Goal: Task Accomplishment & Management: Manage account settings

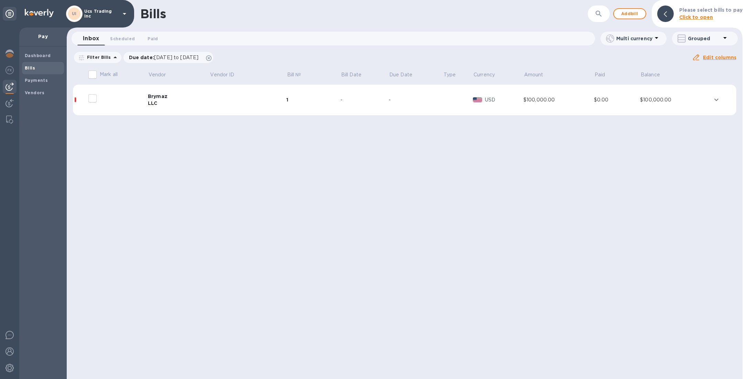
click at [98, 16] on div "UI Ucs Trading Inc" at bounding box center [97, 14] width 63 height 17
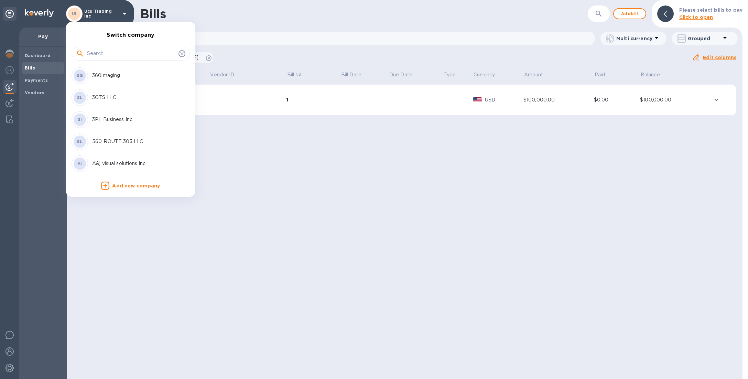
click at [7, 56] on div at bounding box center [374, 189] width 748 height 379
click at [9, 55] on div "Switch company 3G 360imaging 3L 3GTS LLC 3I 3PL Business Inc 5L 560 ROUTE 303 L…" at bounding box center [374, 189] width 748 height 379
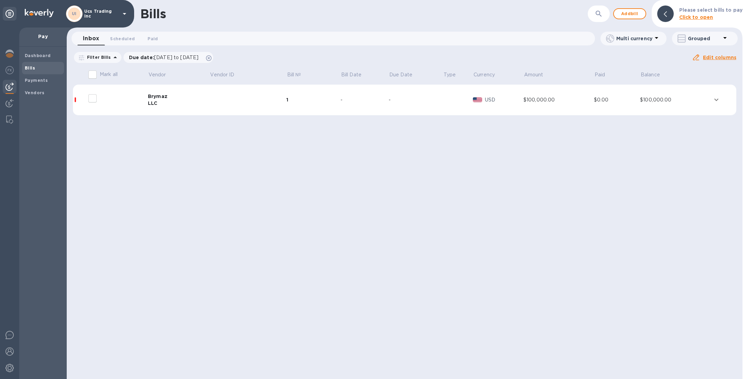
click at [10, 55] on div "Switch company 3G 360imaging 3L 3GTS LLC 3I 3PL Business Inc 5L 560 ROUTE 303 L…" at bounding box center [374, 189] width 748 height 379
click at [13, 56] on img at bounding box center [10, 54] width 8 height 8
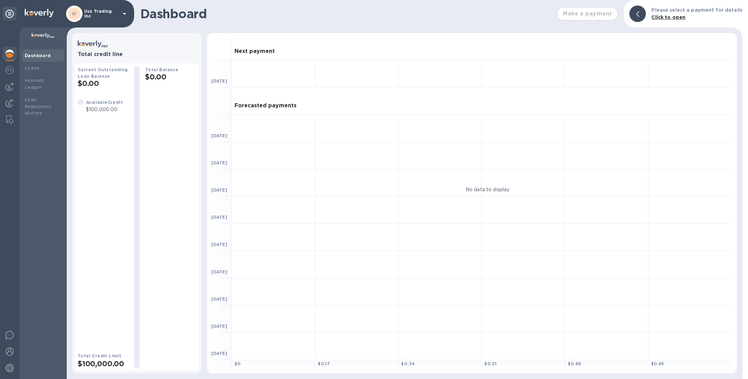
click at [113, 19] on div "UI Ucs Trading Inc" at bounding box center [97, 14] width 63 height 17
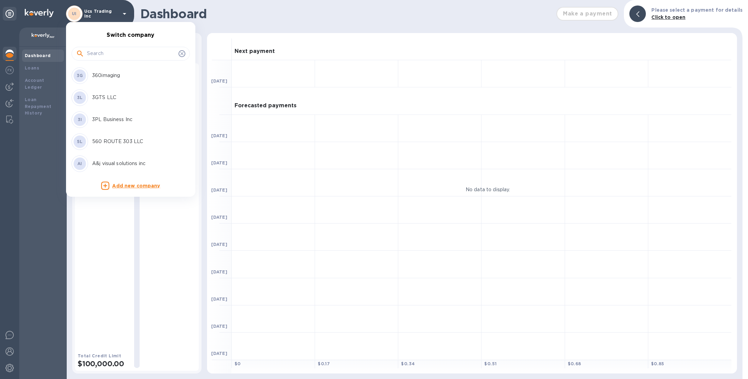
click at [115, 57] on input "text" at bounding box center [131, 54] width 89 height 10
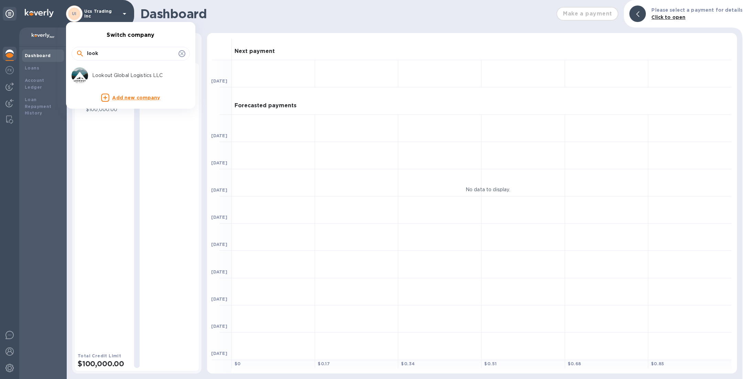
type input "look"
click at [114, 77] on p "Lookout Global Logistics LLC" at bounding box center [135, 75] width 87 height 7
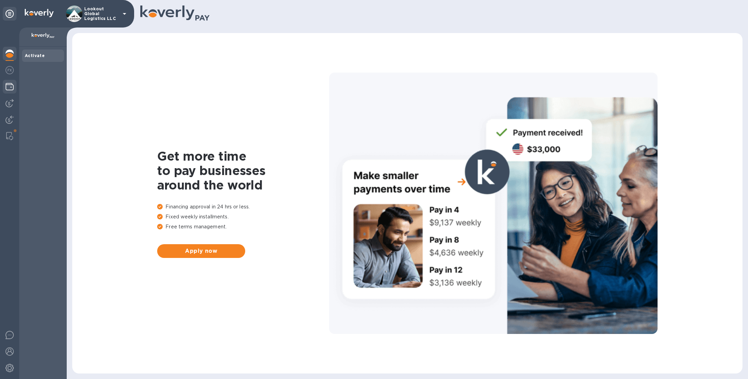
click at [9, 90] on img at bounding box center [10, 87] width 8 height 8
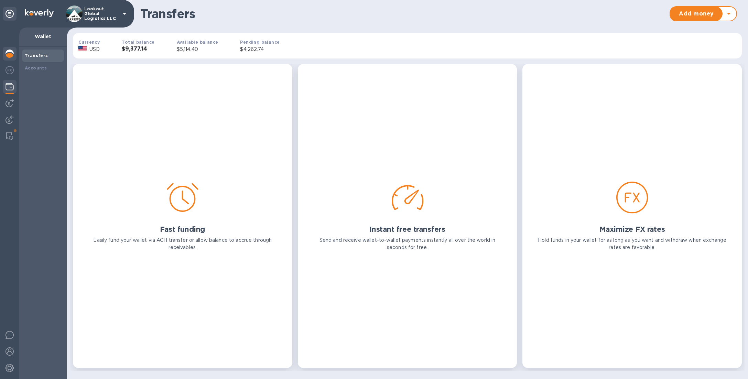
click at [7, 51] on img at bounding box center [10, 54] width 8 height 8
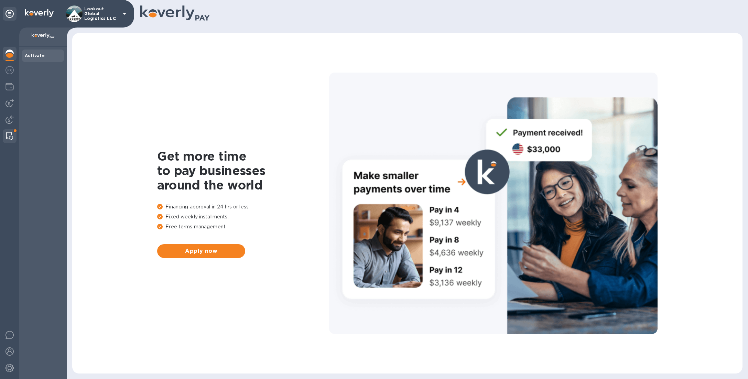
click at [9, 135] on img at bounding box center [9, 136] width 7 height 8
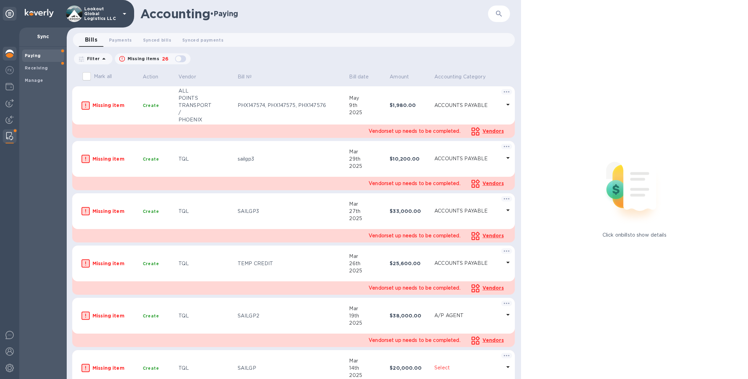
click at [14, 58] on div at bounding box center [10, 54] width 14 height 15
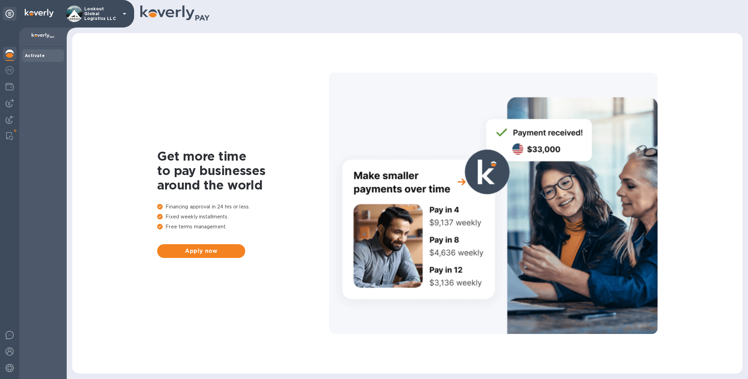
click at [111, 18] on p "Lookout Global Logistics LLC" at bounding box center [101, 14] width 34 height 14
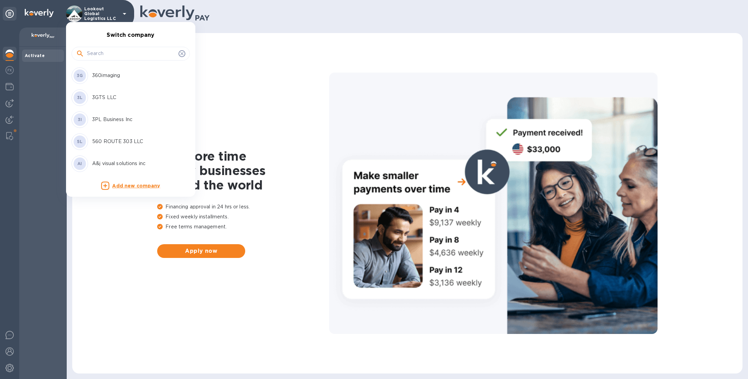
click at [105, 51] on input "text" at bounding box center [131, 54] width 89 height 10
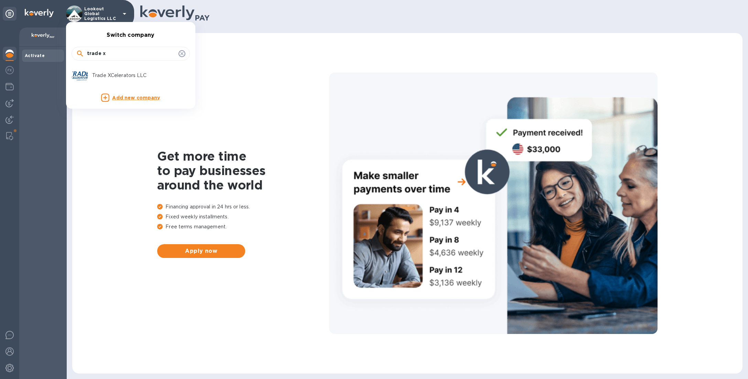
type input "trade x"
click at [105, 74] on p "Trade XCelerators LLC" at bounding box center [135, 75] width 87 height 7
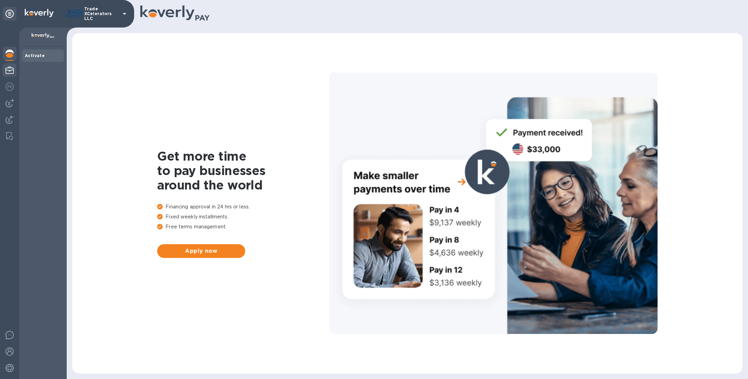
click at [8, 71] on img at bounding box center [10, 70] width 8 height 8
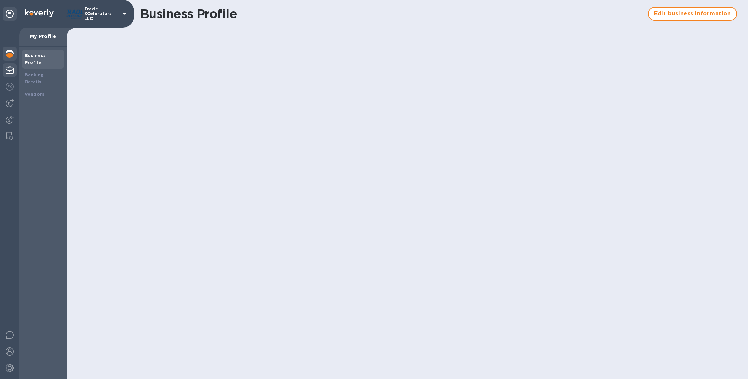
click at [10, 58] on div at bounding box center [10, 54] width 14 height 15
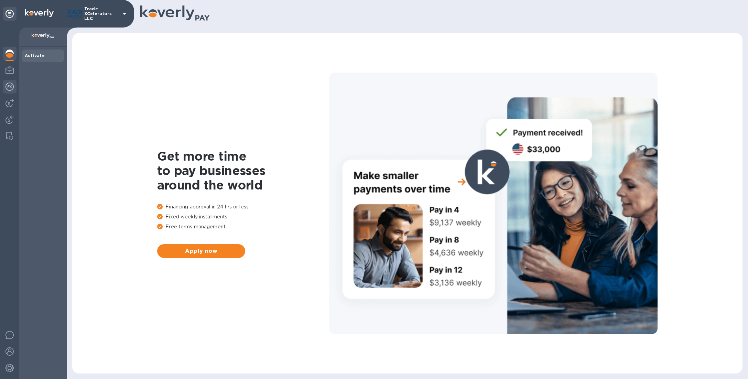
click at [12, 90] on img at bounding box center [10, 87] width 8 height 8
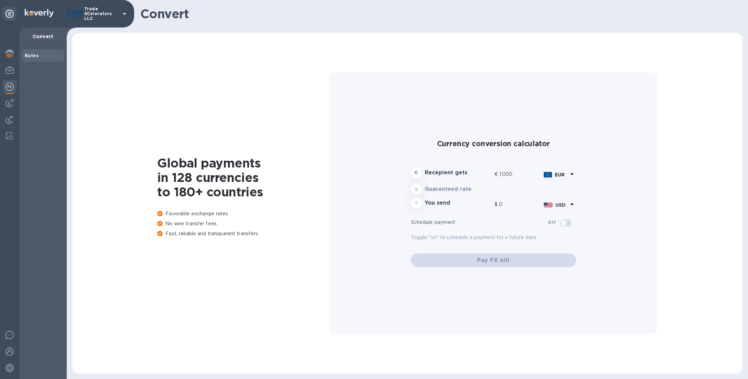
type input "1,179.69"
click at [116, 14] on p "Trade XCelerators LLC" at bounding box center [101, 14] width 34 height 14
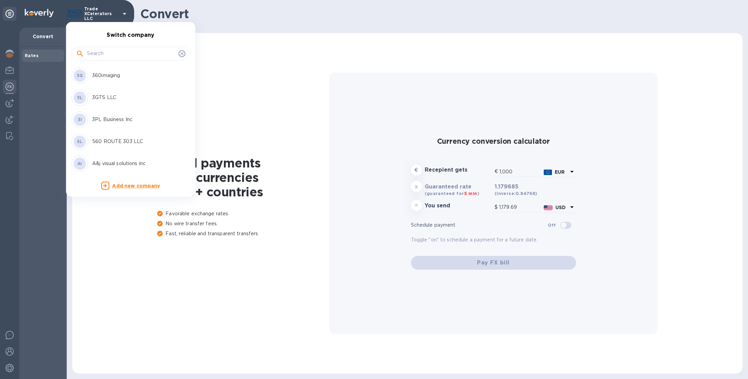
click at [115, 55] on input "text" at bounding box center [131, 54] width 89 height 10
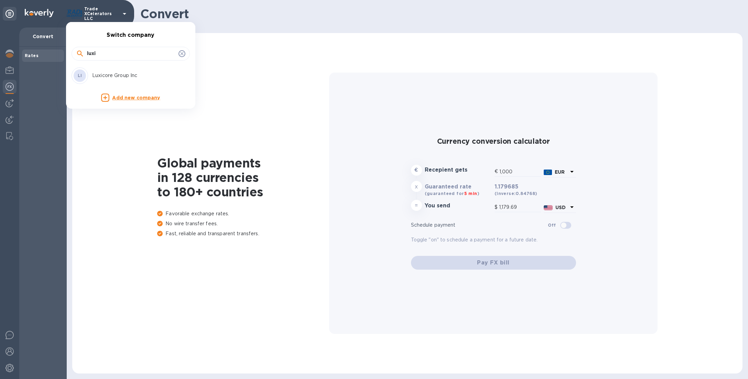
type input "luxi"
click at [138, 75] on p "Luxicore Group Inc" at bounding box center [135, 75] width 87 height 7
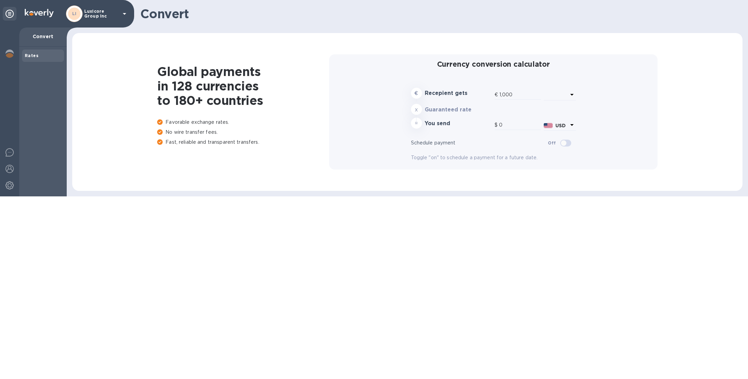
type input "1,179.79"
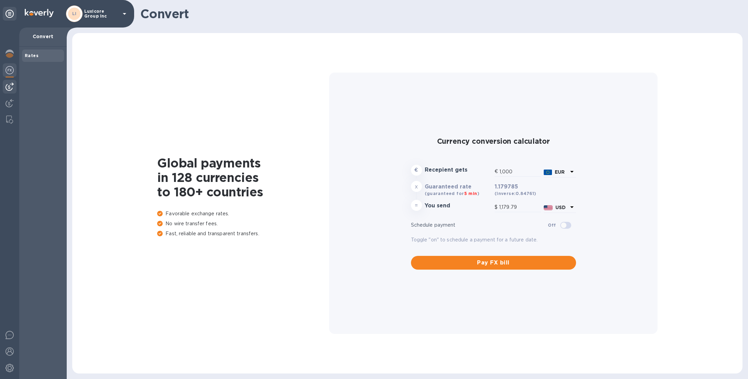
click at [10, 87] on img at bounding box center [10, 87] width 8 height 8
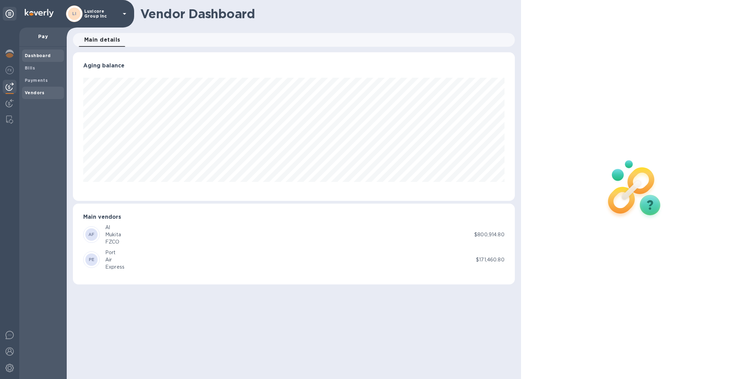
scroll to position [148, 442]
click at [39, 96] on span "Vendors" at bounding box center [35, 92] width 20 height 7
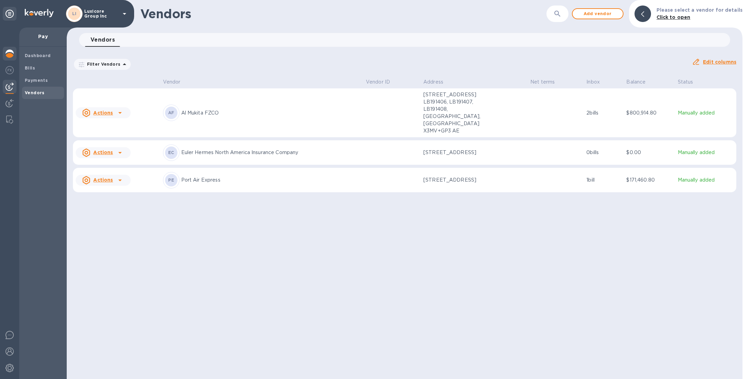
click at [9, 53] on img at bounding box center [10, 54] width 8 height 8
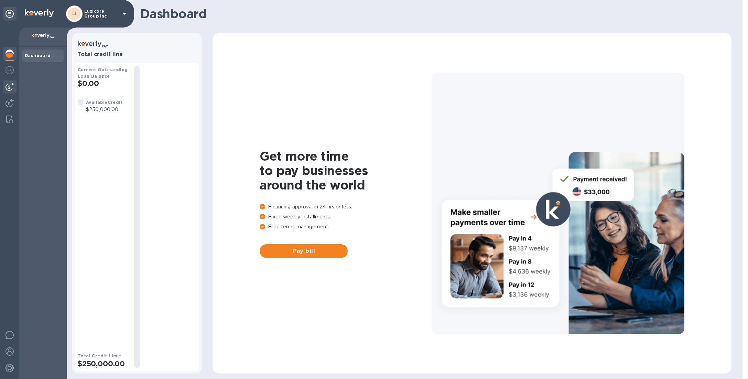
click at [11, 89] on img at bounding box center [10, 87] width 8 height 8
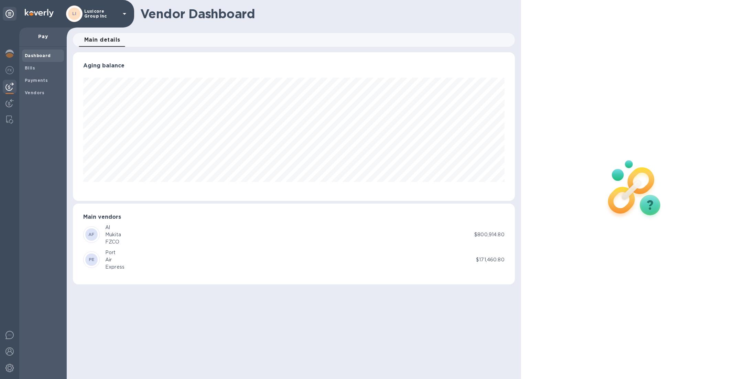
scroll to position [148, 442]
click at [34, 68] on b "Bills" at bounding box center [30, 67] width 10 height 5
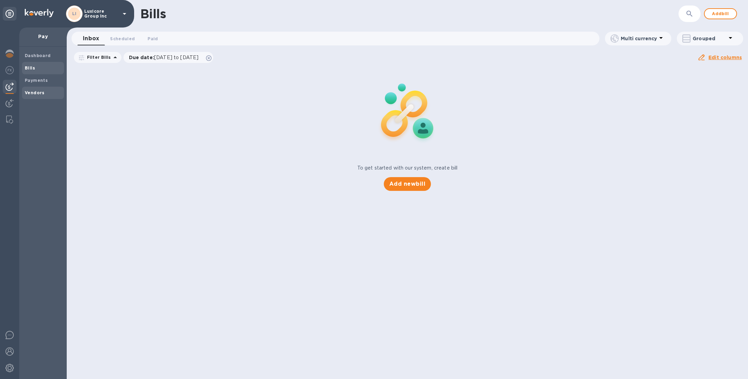
click at [35, 90] on b "Vendors" at bounding box center [35, 92] width 20 height 5
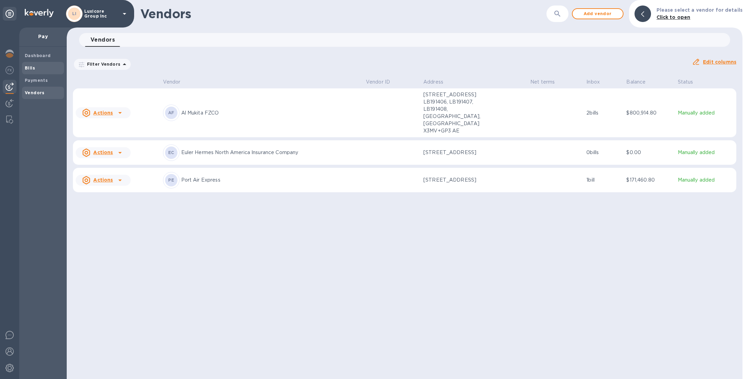
click at [40, 72] on div "Bills" at bounding box center [43, 68] width 42 height 12
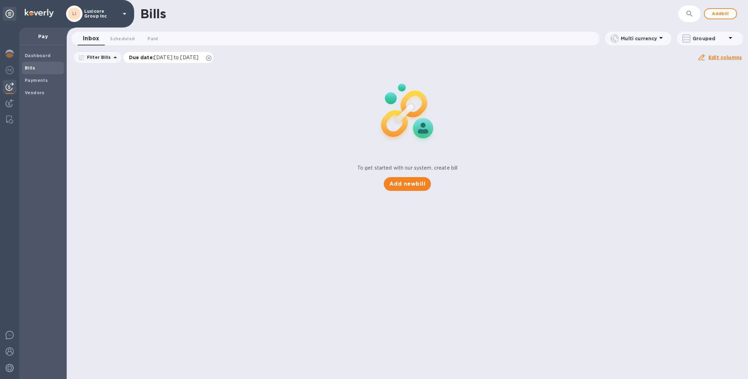
click at [212, 56] on icon at bounding box center [209, 58] width 6 height 6
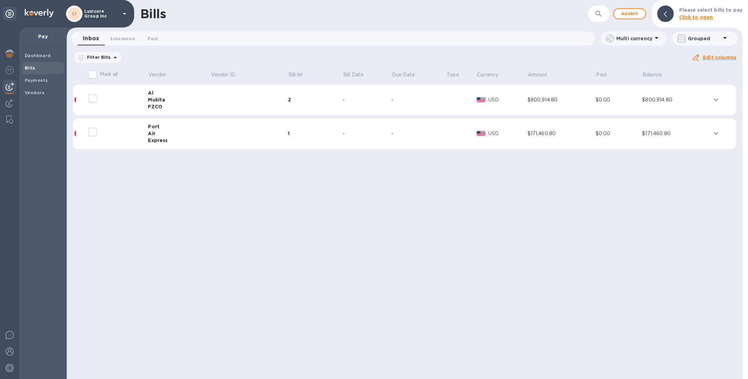
click at [216, 139] on td at bounding box center [249, 133] width 77 height 31
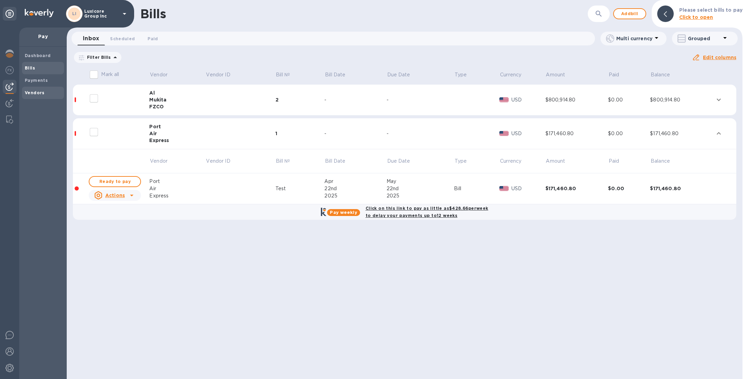
click at [36, 90] on b "Vendors" at bounding box center [35, 92] width 20 height 5
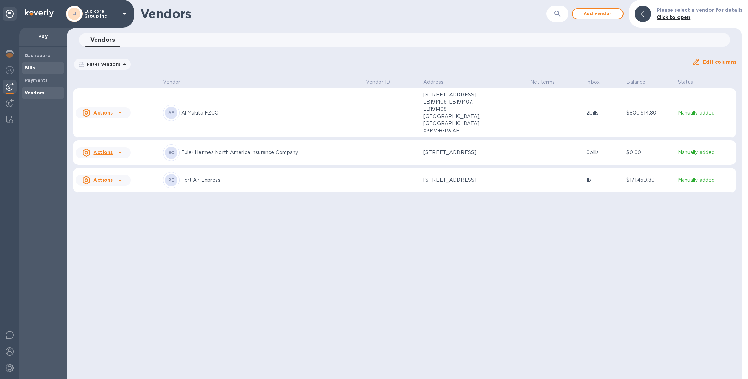
click at [47, 71] on span "Bills" at bounding box center [43, 68] width 36 height 7
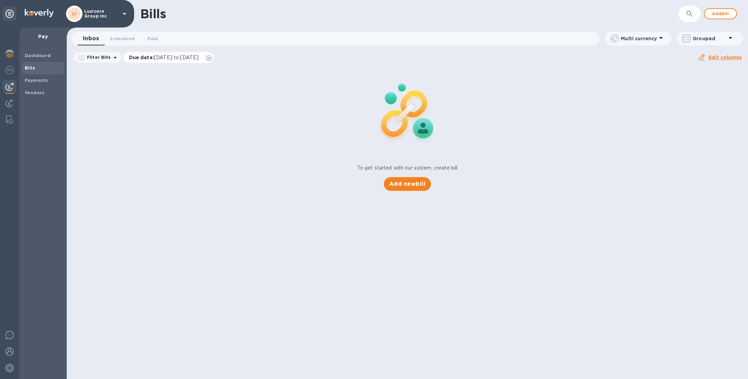
click at [212, 59] on icon at bounding box center [209, 58] width 6 height 6
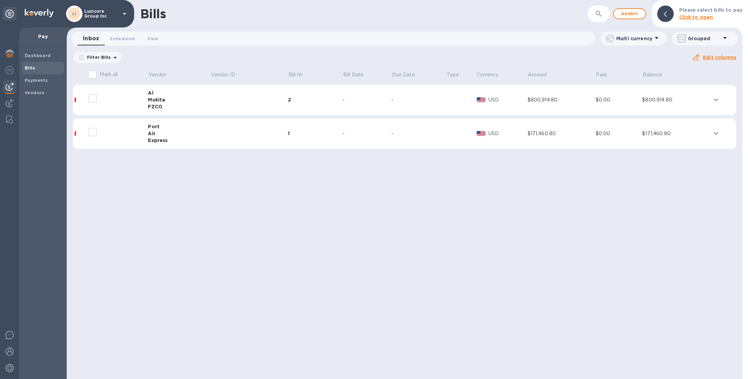
click at [299, 133] on div "1" at bounding box center [315, 133] width 55 height 7
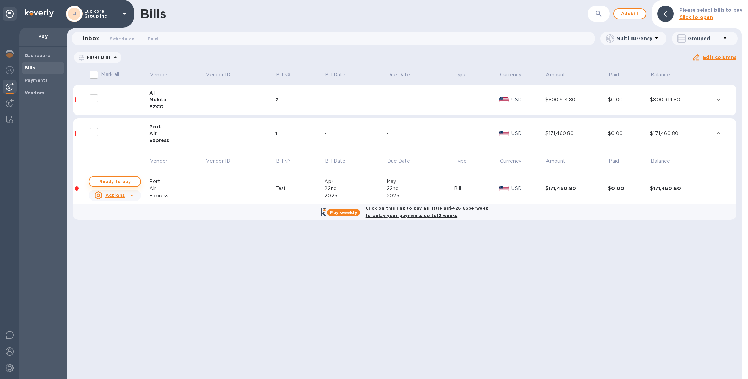
click at [128, 181] on span "Ready to pay" at bounding box center [115, 182] width 40 height 8
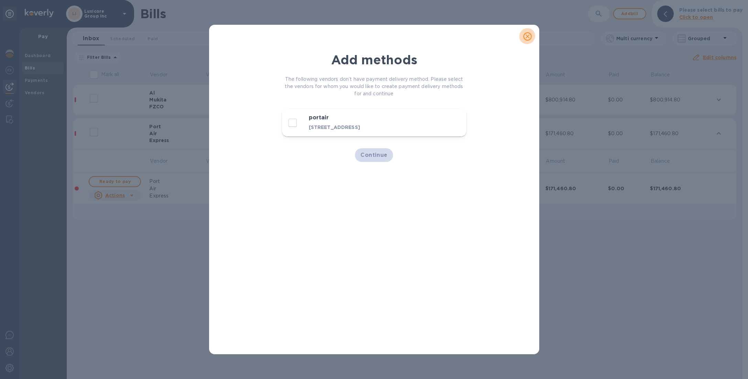
click at [527, 39] on icon "close" at bounding box center [527, 36] width 7 height 7
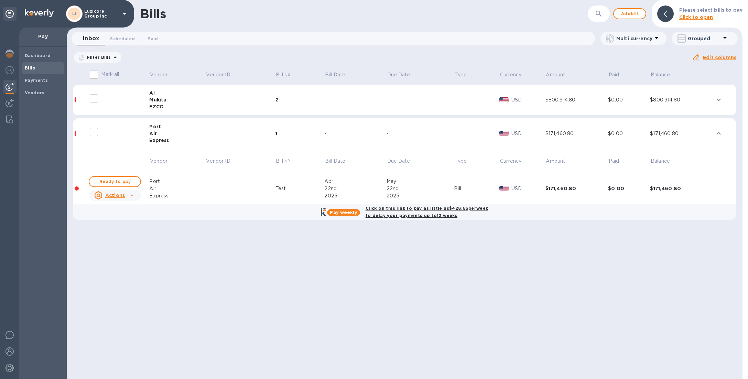
click at [162, 107] on div "FZCO" at bounding box center [177, 106] width 56 height 7
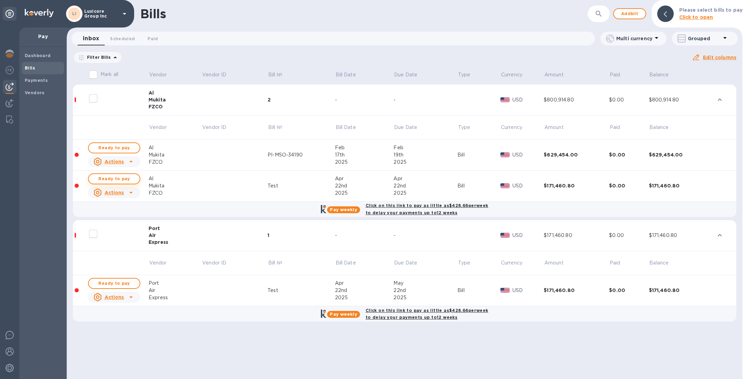
click at [118, 176] on span "Ready to pay" at bounding box center [114, 179] width 40 height 8
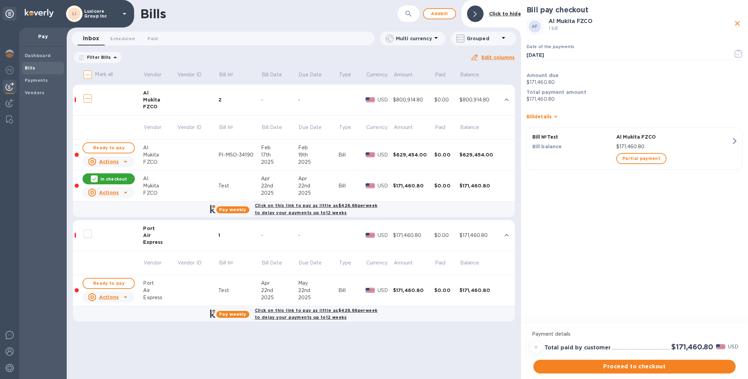
click at [87, 76] on input "Mark all" at bounding box center [88, 74] width 14 height 14
checkbox input "false"
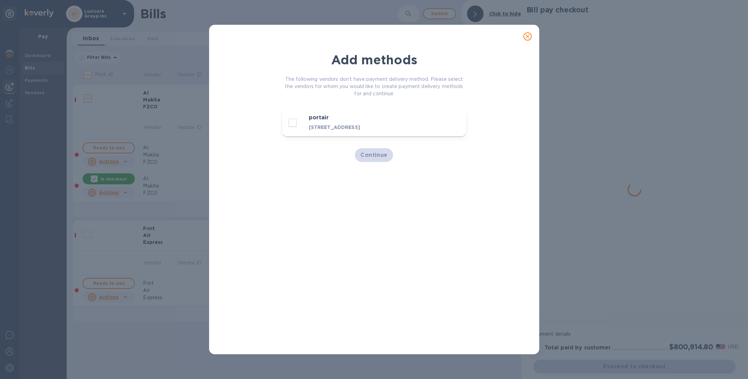
checkbox input "true"
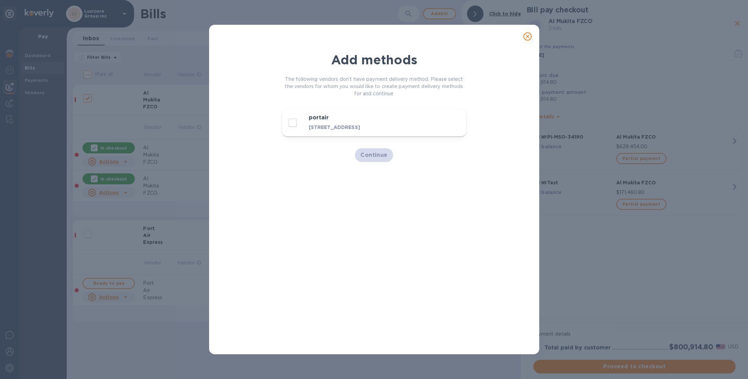
click at [523, 39] on button "close" at bounding box center [528, 36] width 17 height 17
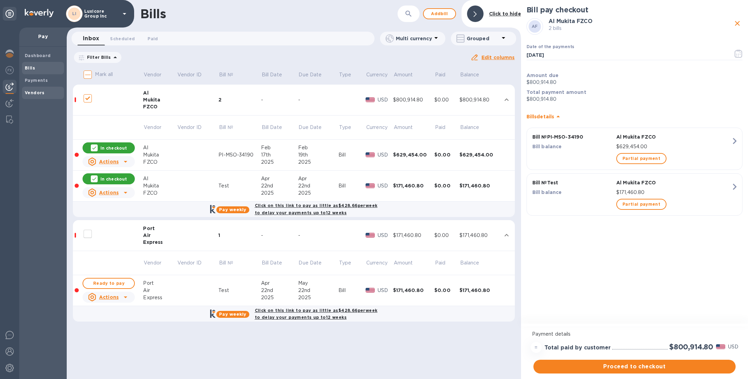
click at [31, 93] on b "Vendors" at bounding box center [35, 92] width 20 height 5
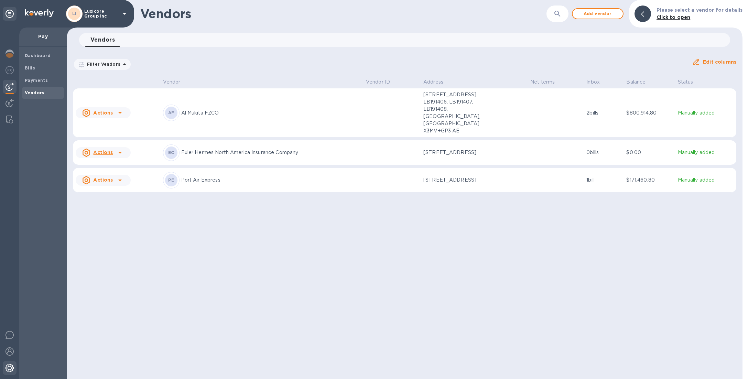
click at [8, 361] on div at bounding box center [10, 368] width 14 height 15
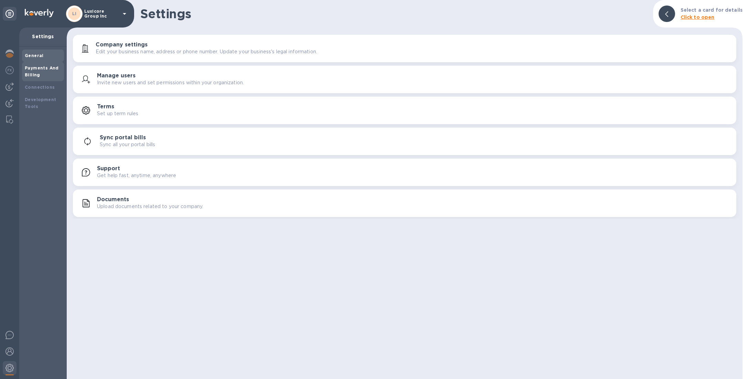
click at [42, 73] on div "Payments And Billing" at bounding box center [43, 72] width 36 height 14
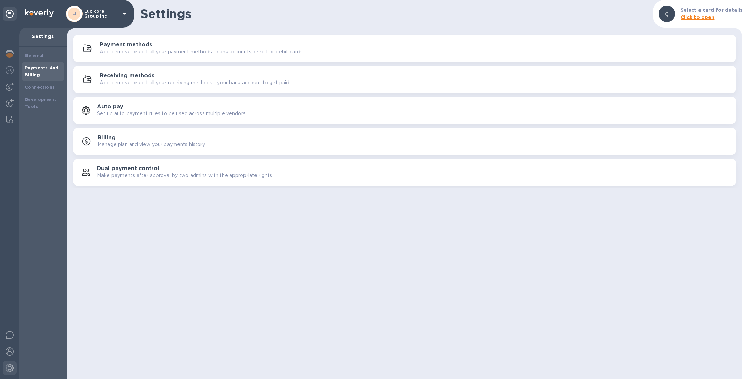
click at [150, 53] on p "Add, remove or edit all your payment methods - bank accounts, credit or debit c…" at bounding box center [202, 51] width 204 height 7
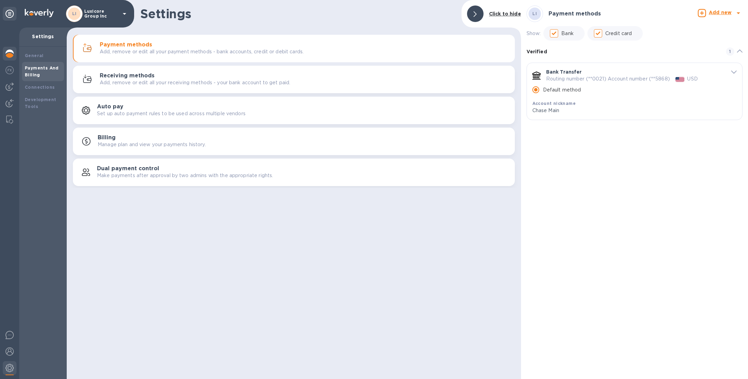
click at [9, 55] on img at bounding box center [10, 54] width 8 height 8
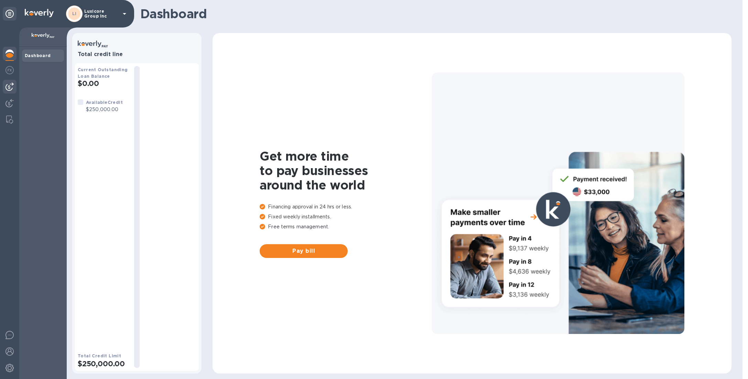
click at [10, 81] on div at bounding box center [10, 87] width 14 height 14
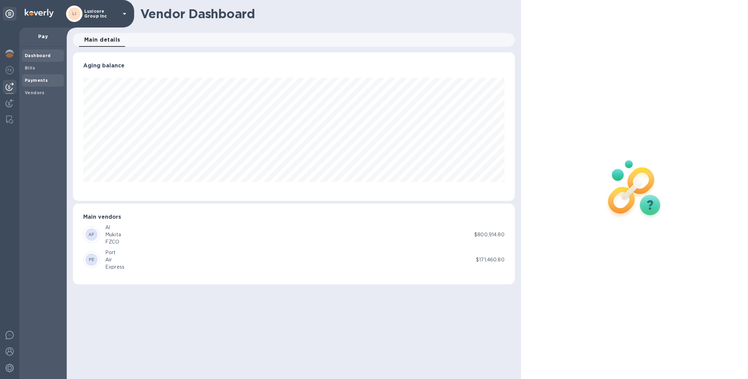
scroll to position [148, 442]
click at [32, 65] on span "Bills" at bounding box center [30, 68] width 10 height 7
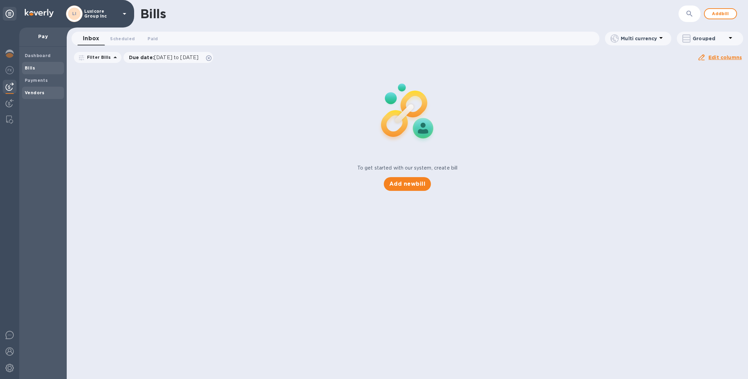
click at [45, 92] on span "Vendors" at bounding box center [43, 92] width 36 height 7
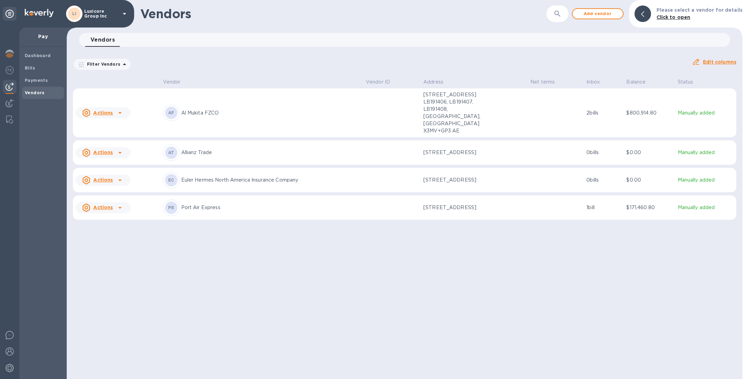
click at [256, 125] on table "Vendor Vendor ID Address Net terms Inbox Balance Status Actions AF Al Mukita FZ…" at bounding box center [405, 149] width 664 height 147
click at [256, 149] on p "Allianz Trade" at bounding box center [270, 152] width 179 height 7
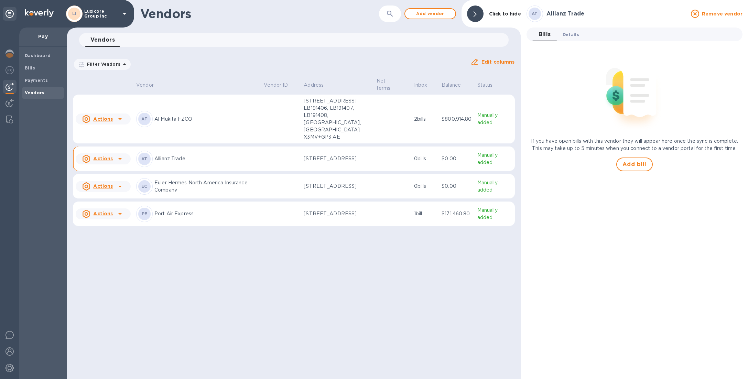
click at [573, 36] on span "Details 0" at bounding box center [571, 34] width 17 height 7
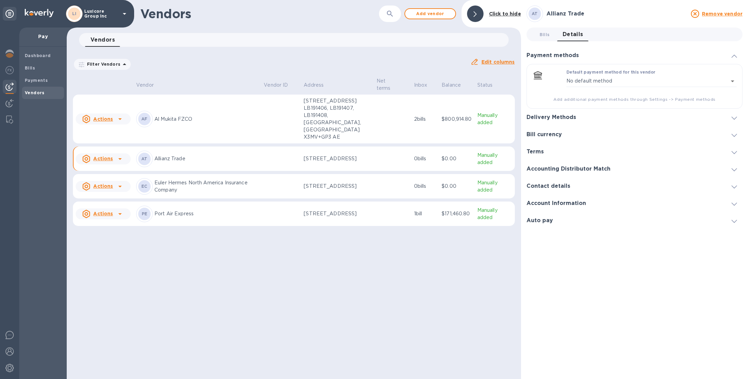
click at [546, 116] on h3 "Delivery Methods" at bounding box center [552, 117] width 50 height 7
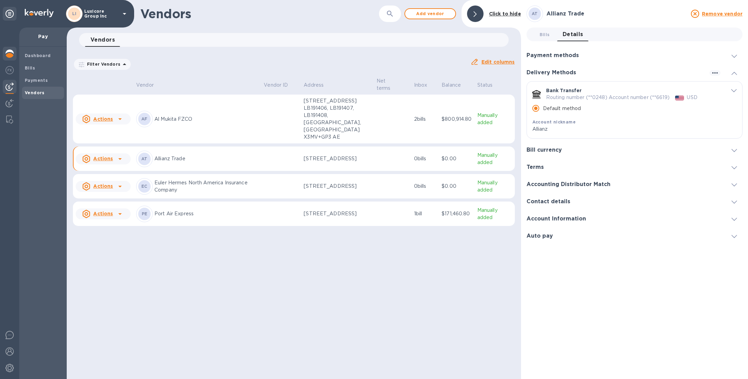
click at [7, 50] on img at bounding box center [10, 54] width 8 height 8
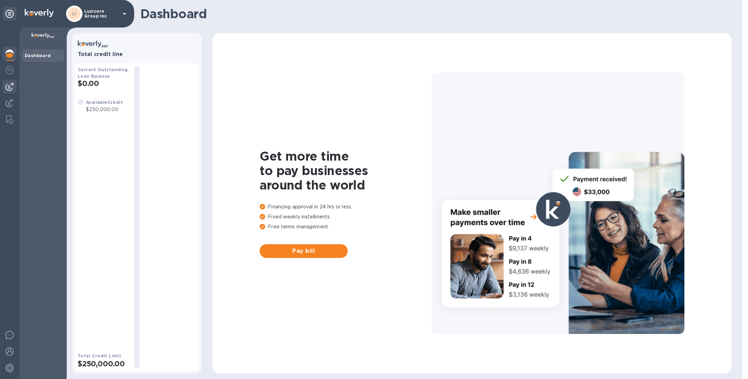
click at [8, 89] on img at bounding box center [10, 87] width 8 height 8
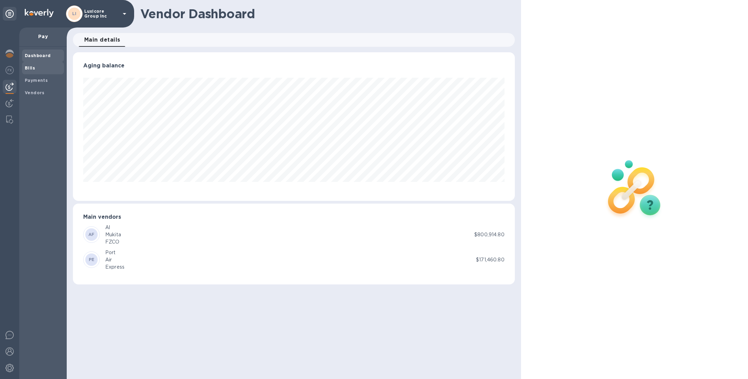
click at [28, 71] on span "Bills" at bounding box center [30, 68] width 10 height 7
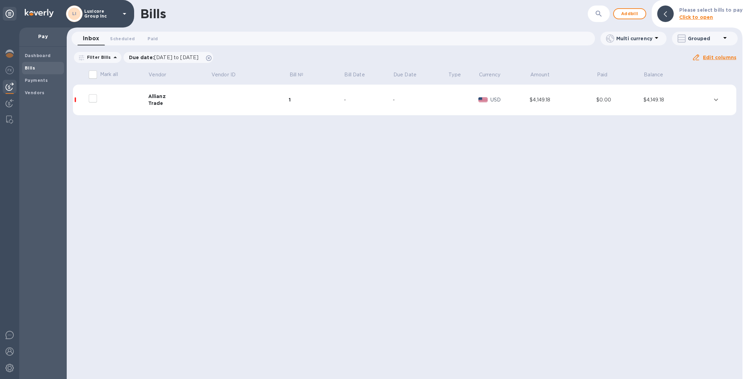
click at [205, 90] on td "Allianz Trade" at bounding box center [179, 100] width 63 height 31
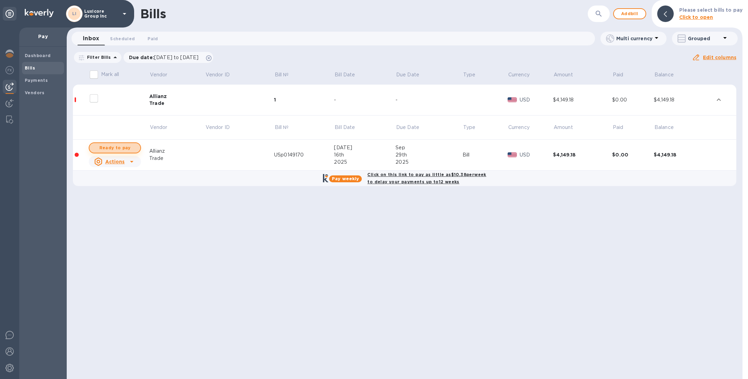
click at [115, 142] on button "Ready to pay" at bounding box center [115, 147] width 52 height 11
checkbox input "true"
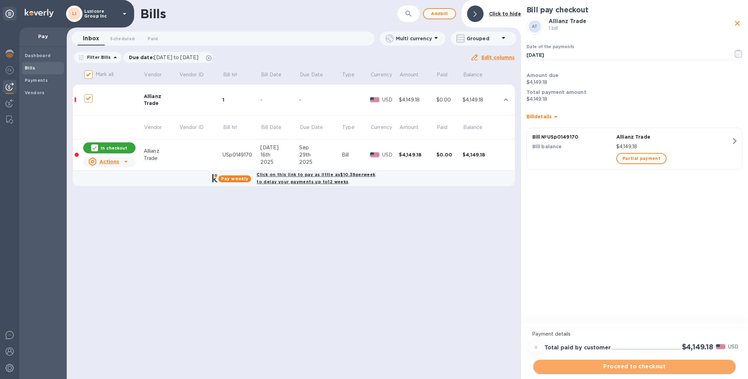
click at [647, 367] on span "Proceed to checkout" at bounding box center [634, 367] width 191 height 8
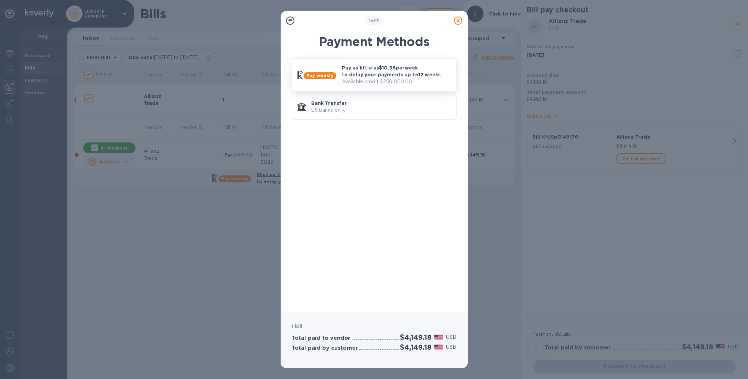
click at [318, 83] on div "Pay weekly Pay as little as $10.38 per week to delay your payments up to 12 wee…" at bounding box center [374, 75] width 159 height 26
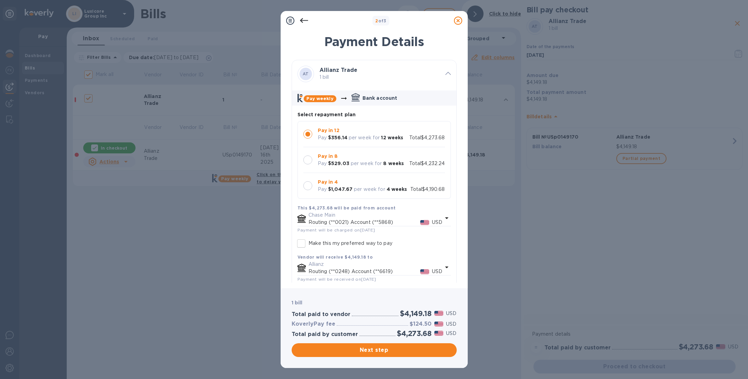
click at [310, 184] on div at bounding box center [307, 185] width 9 height 9
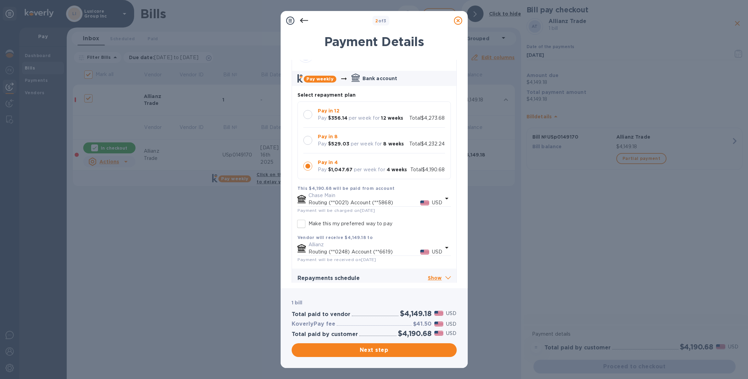
scroll to position [26, 0]
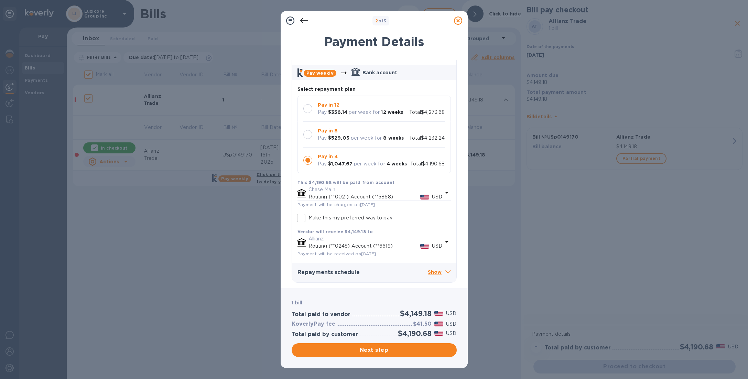
click at [312, 136] on div at bounding box center [307, 134] width 9 height 9
click at [308, 108] on div at bounding box center [307, 108] width 9 height 9
click at [309, 159] on div at bounding box center [307, 160] width 9 height 9
click at [437, 270] on p "Show" at bounding box center [439, 272] width 23 height 9
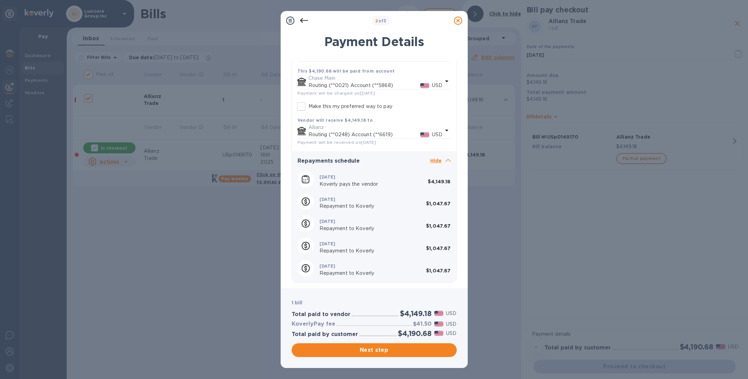
scroll to position [0, 0]
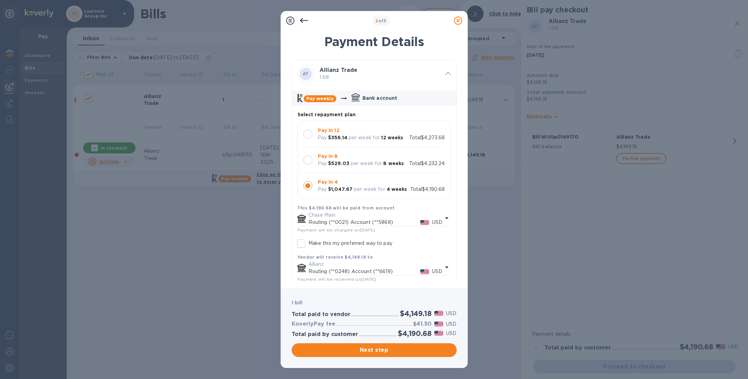
click at [304, 134] on div at bounding box center [307, 134] width 9 height 9
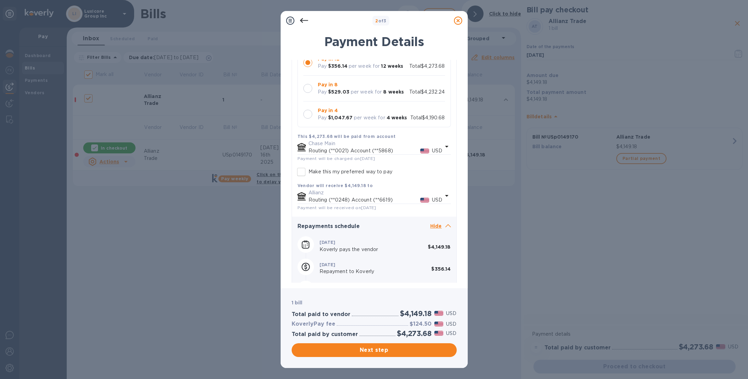
scroll to position [68, 0]
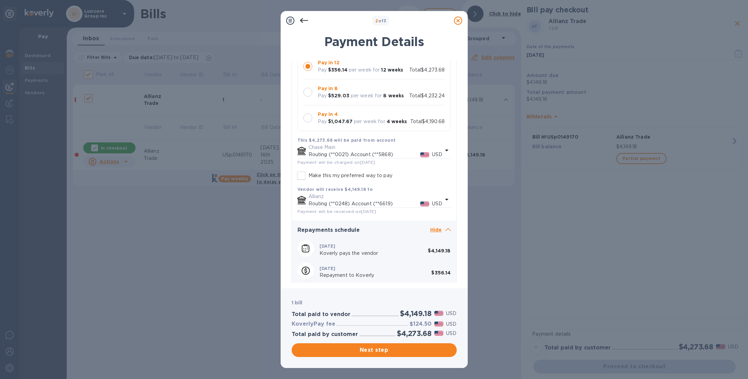
click at [309, 96] on div at bounding box center [307, 92] width 9 height 9
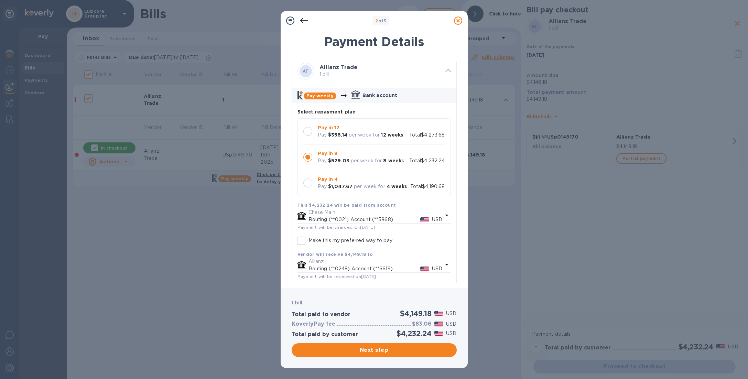
scroll to position [0, 0]
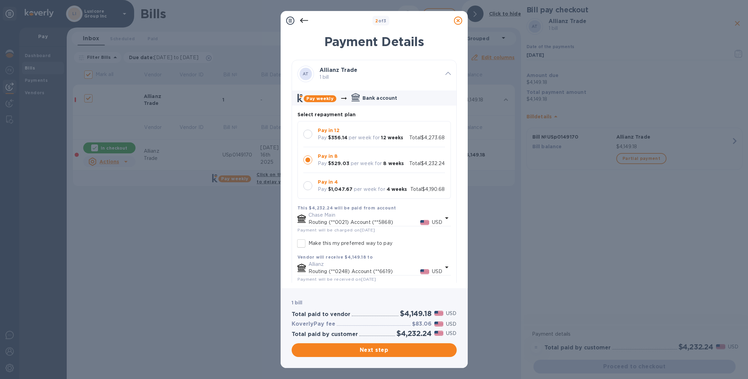
click at [310, 137] on div at bounding box center [307, 134] width 9 height 9
click at [307, 160] on div at bounding box center [307, 160] width 9 height 9
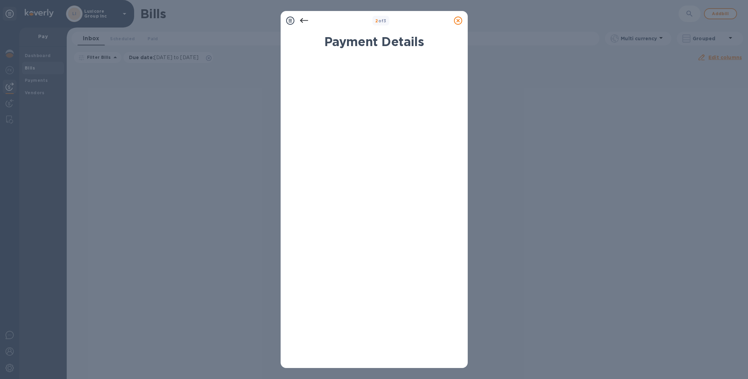
click at [458, 21] on icon at bounding box center [458, 21] width 8 height 8
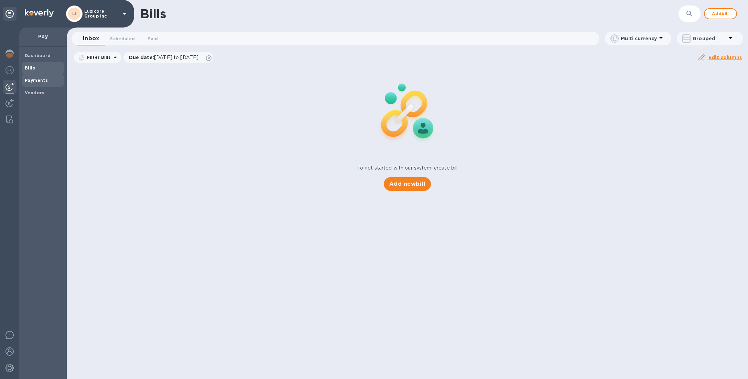
click at [40, 78] on b "Payments" at bounding box center [36, 80] width 23 height 5
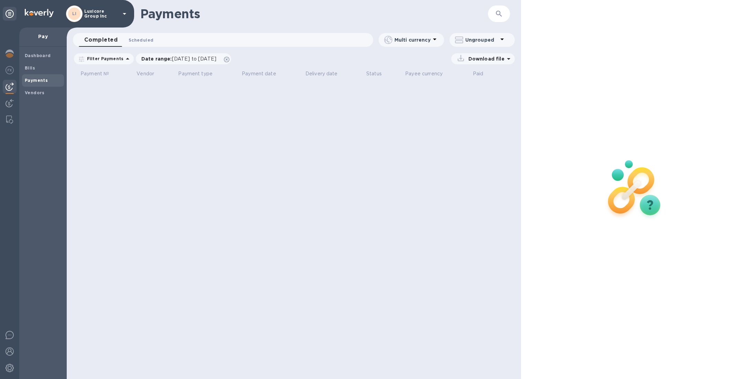
click at [142, 36] on button "Scheduled 0" at bounding box center [141, 40] width 36 height 14
click at [92, 44] on button "Completed 0" at bounding box center [97, 40] width 37 height 14
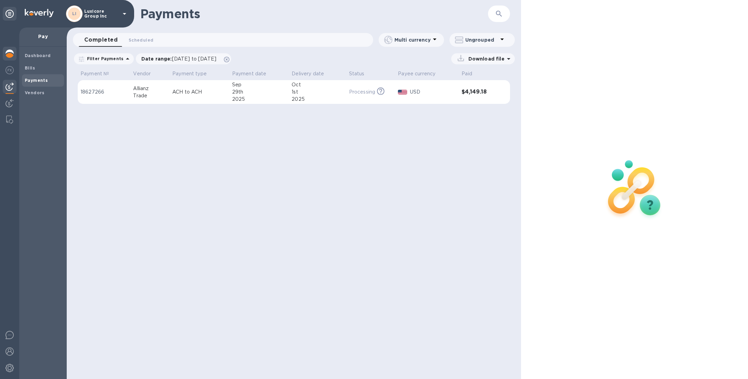
click at [11, 55] on img at bounding box center [10, 54] width 8 height 8
